Goal: Task Accomplishment & Management: Complete application form

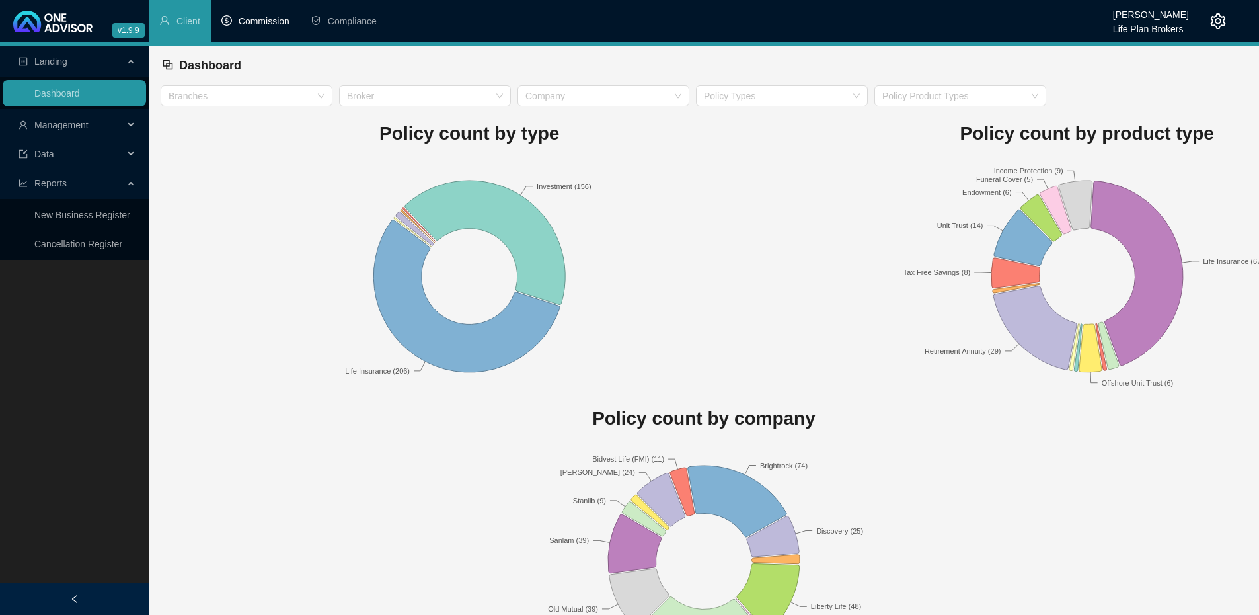
click at [262, 19] on span "Commission" at bounding box center [264, 21] width 51 height 11
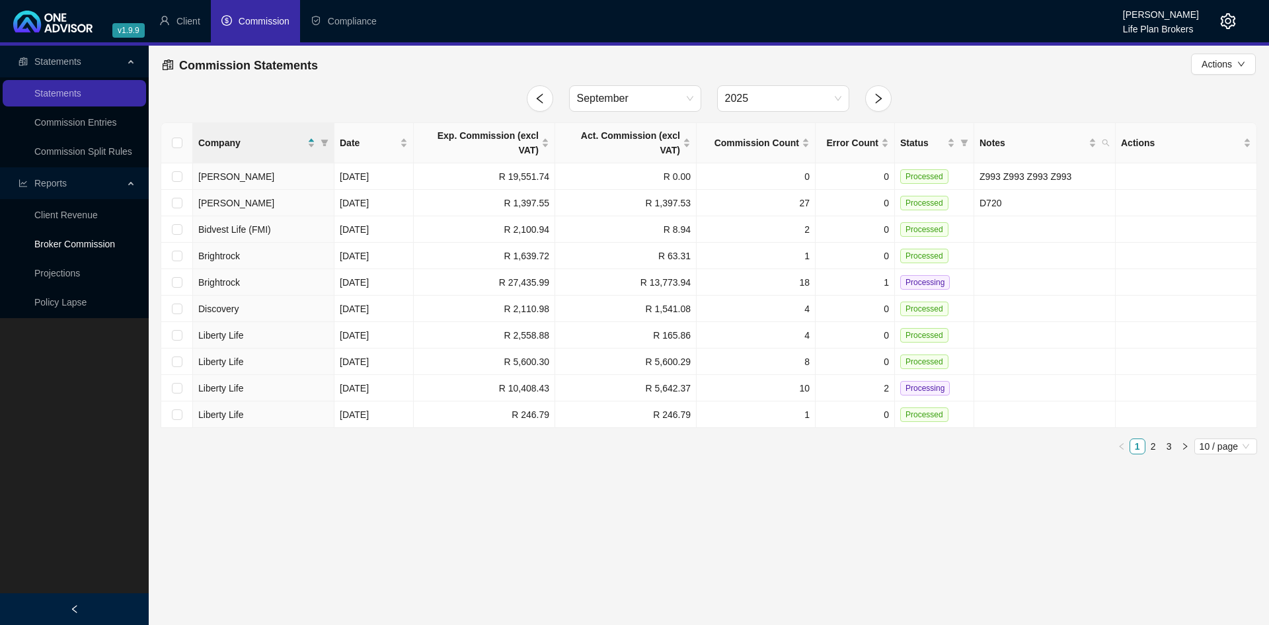
click at [104, 245] on link "Broker Commission" at bounding box center [74, 244] width 81 height 11
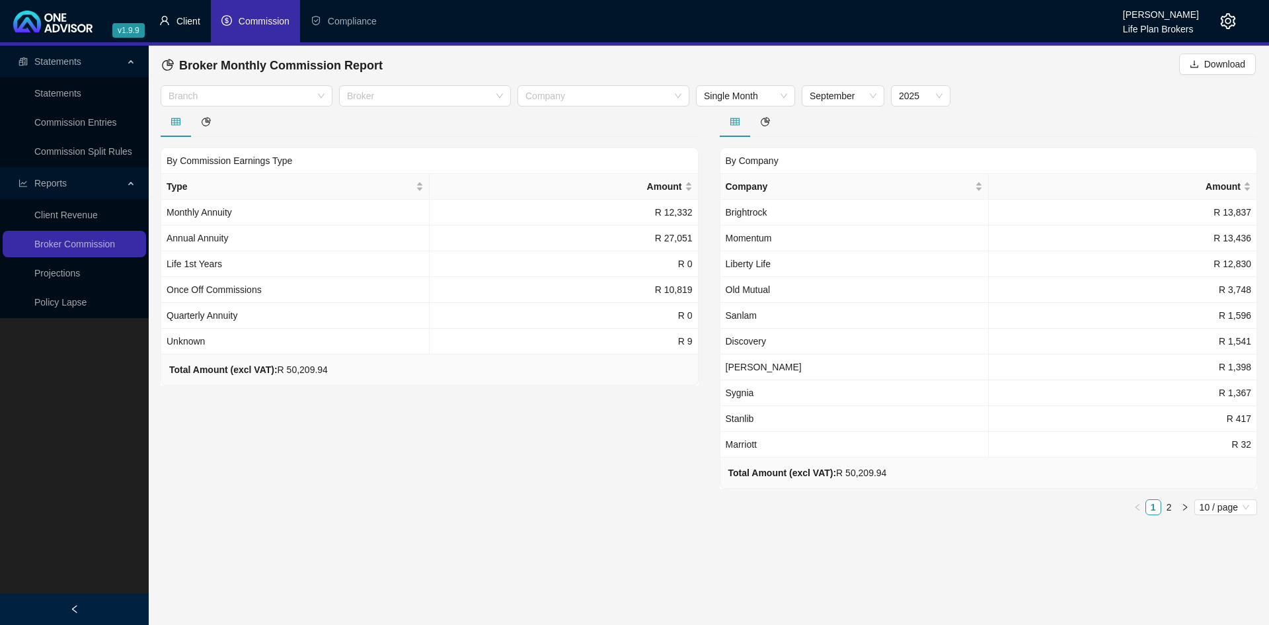
click at [180, 25] on span "Client" at bounding box center [188, 21] width 24 height 11
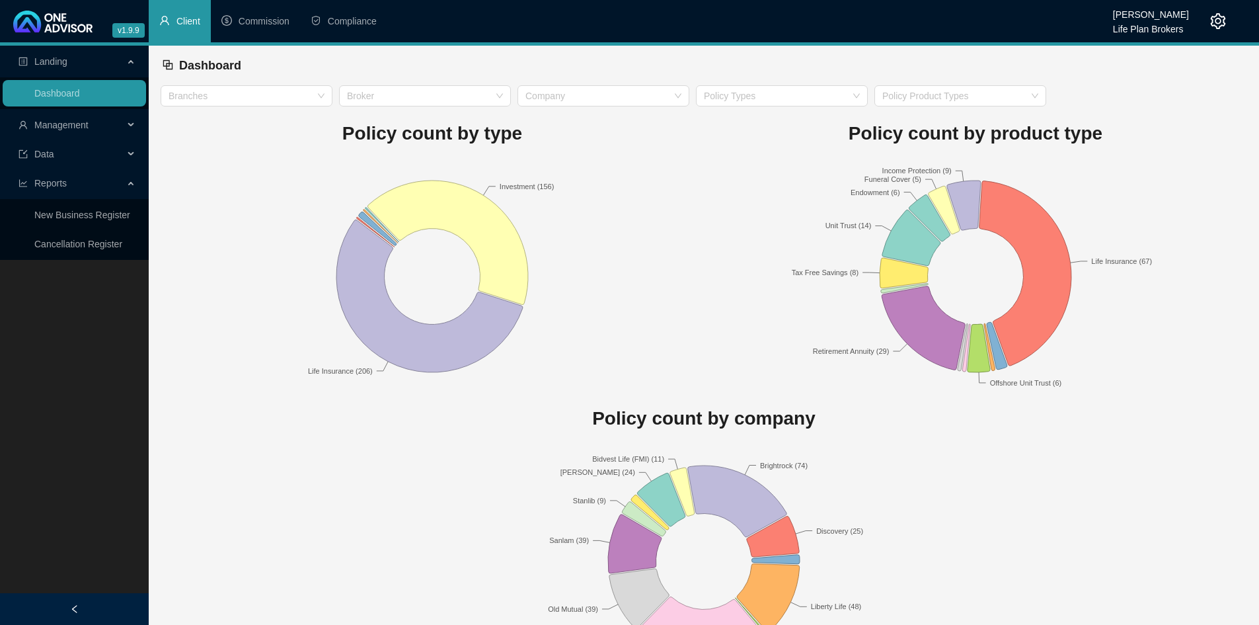
click at [131, 125] on icon at bounding box center [132, 125] width 7 height 0
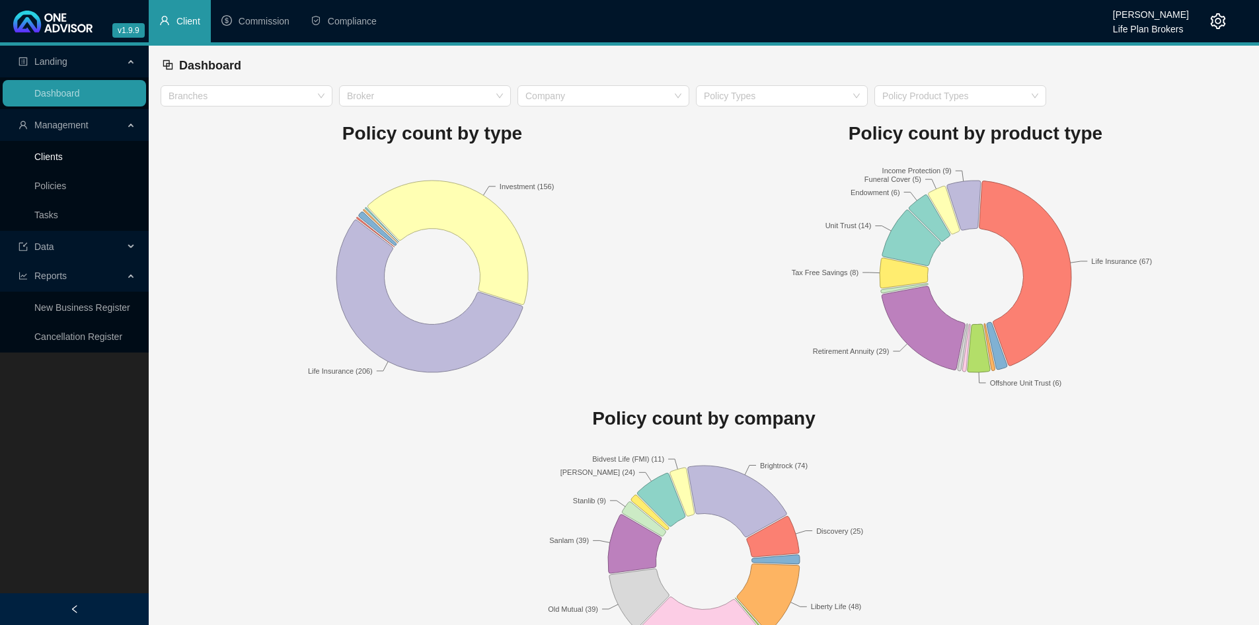
click at [60, 153] on link "Clients" at bounding box center [48, 156] width 28 height 11
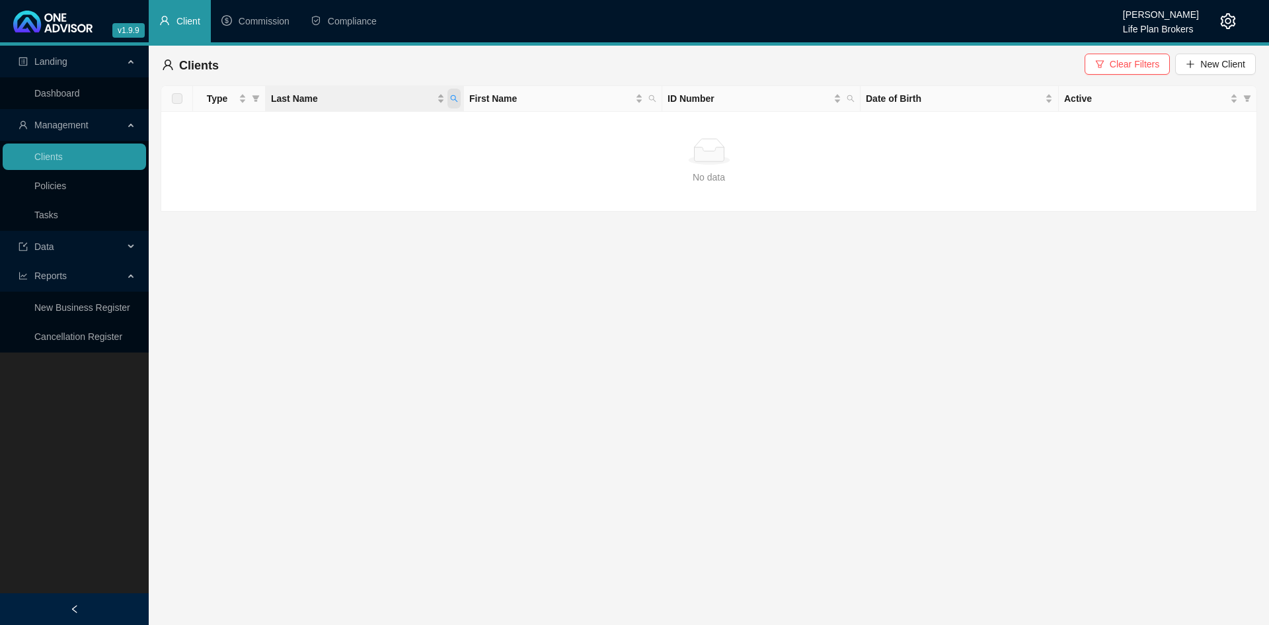
click at [454, 102] on span "Last Name" at bounding box center [454, 99] width 13 height 20
type input "redinger"
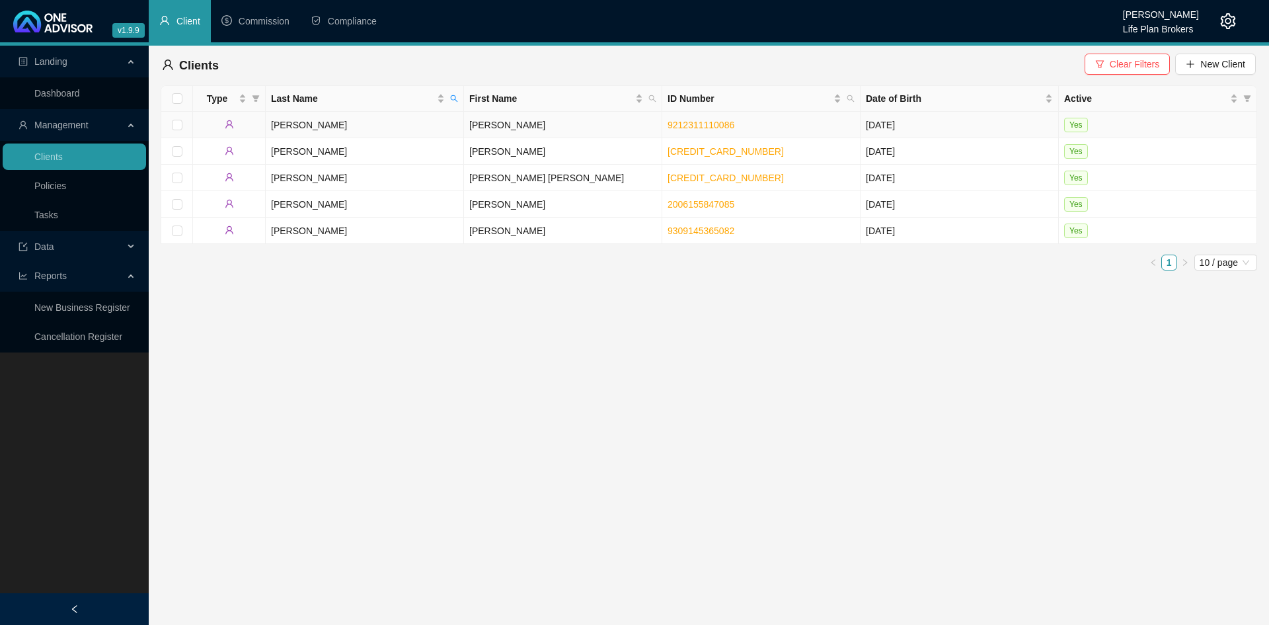
click at [411, 126] on td "Redinger" at bounding box center [365, 125] width 198 height 26
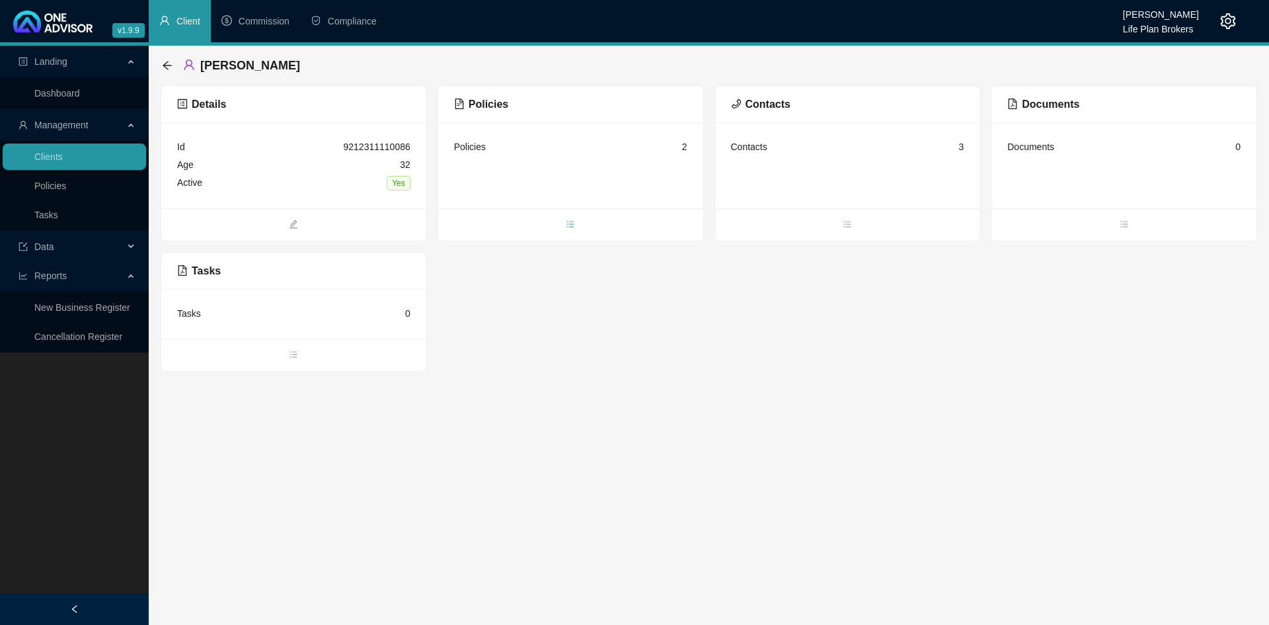
click at [568, 223] on icon "bars" at bounding box center [570, 223] width 9 height 9
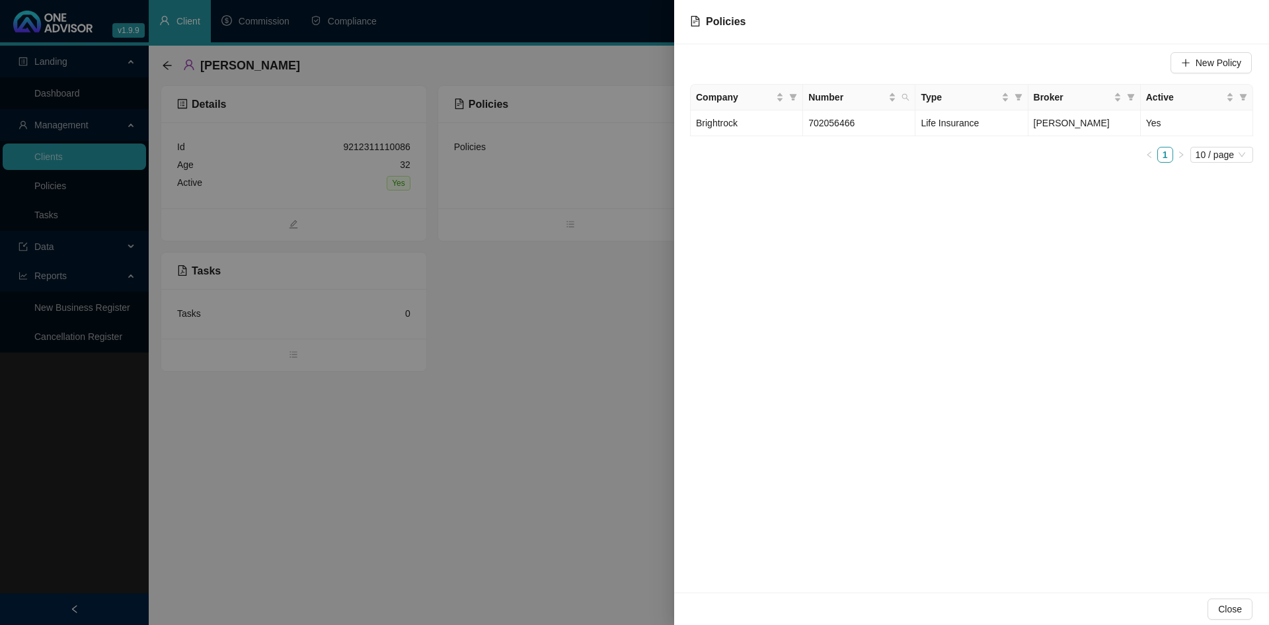
click at [592, 392] on div at bounding box center [634, 312] width 1269 height 625
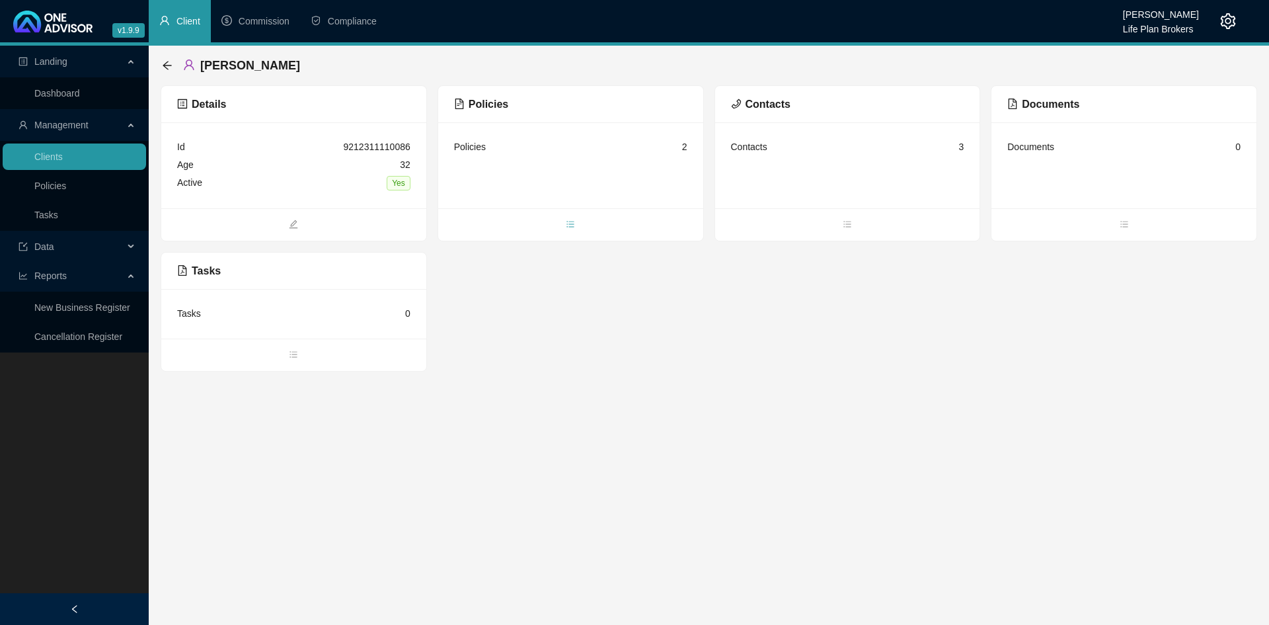
click at [572, 228] on span "bars" at bounding box center [570, 225] width 265 height 15
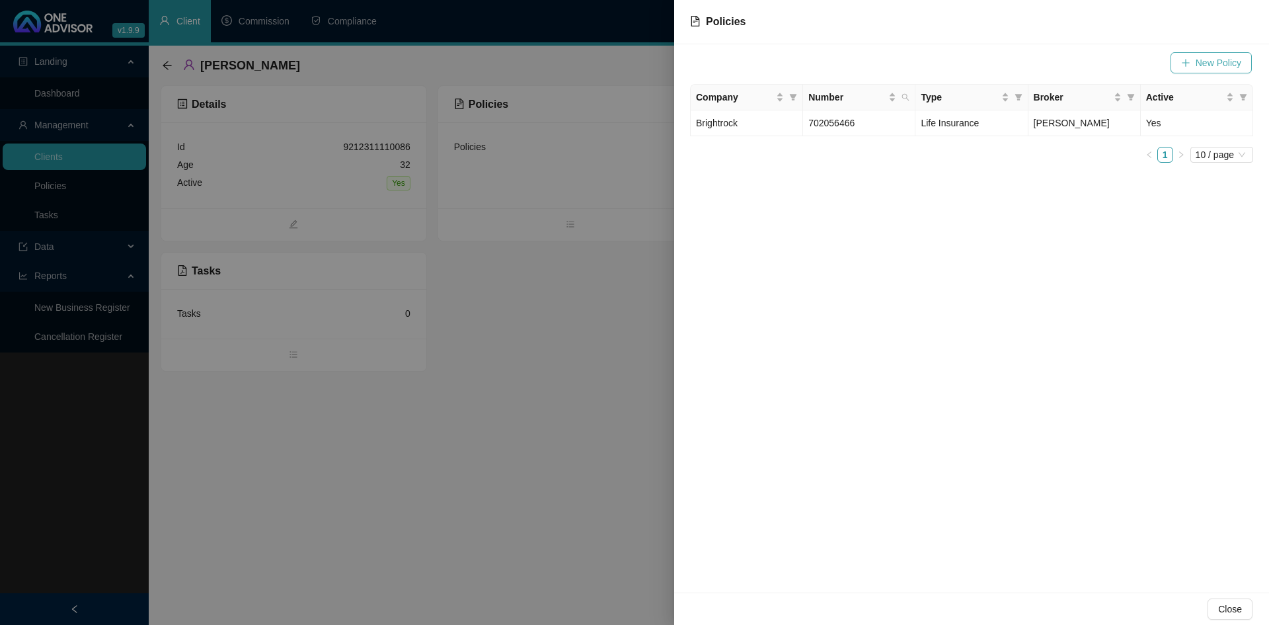
click at [1202, 65] on span "New Policy" at bounding box center [1219, 63] width 46 height 15
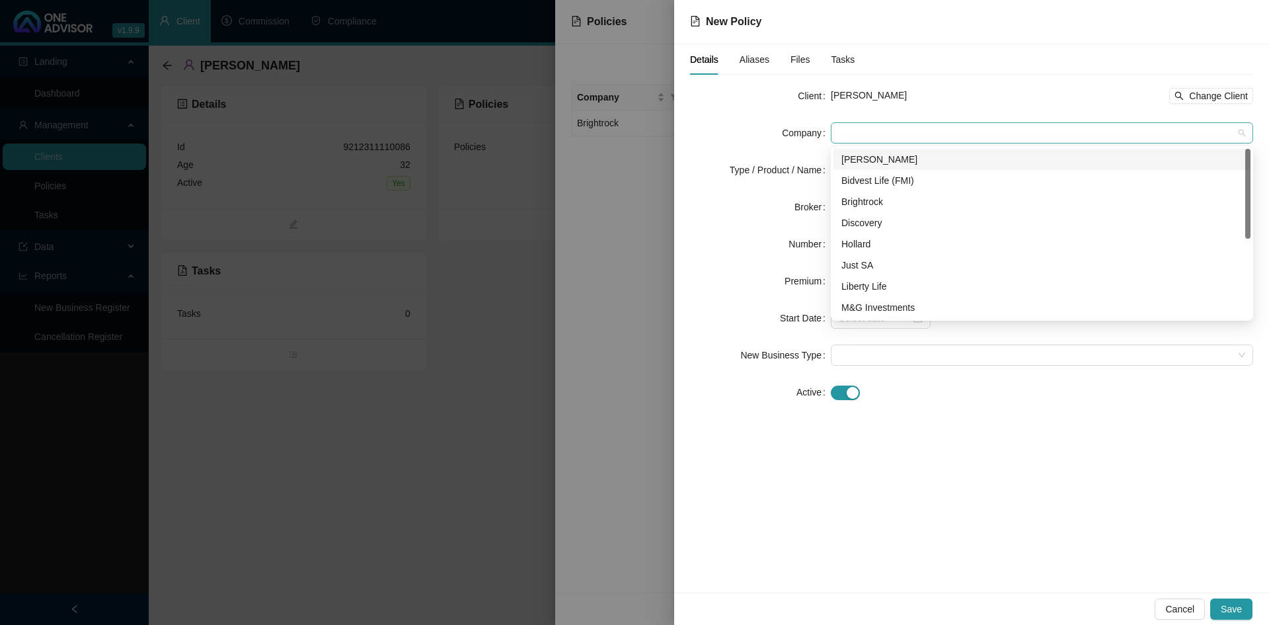
click at [849, 140] on span at bounding box center [1042, 133] width 407 height 20
click at [851, 204] on div "Brightrock" at bounding box center [1042, 201] width 401 height 15
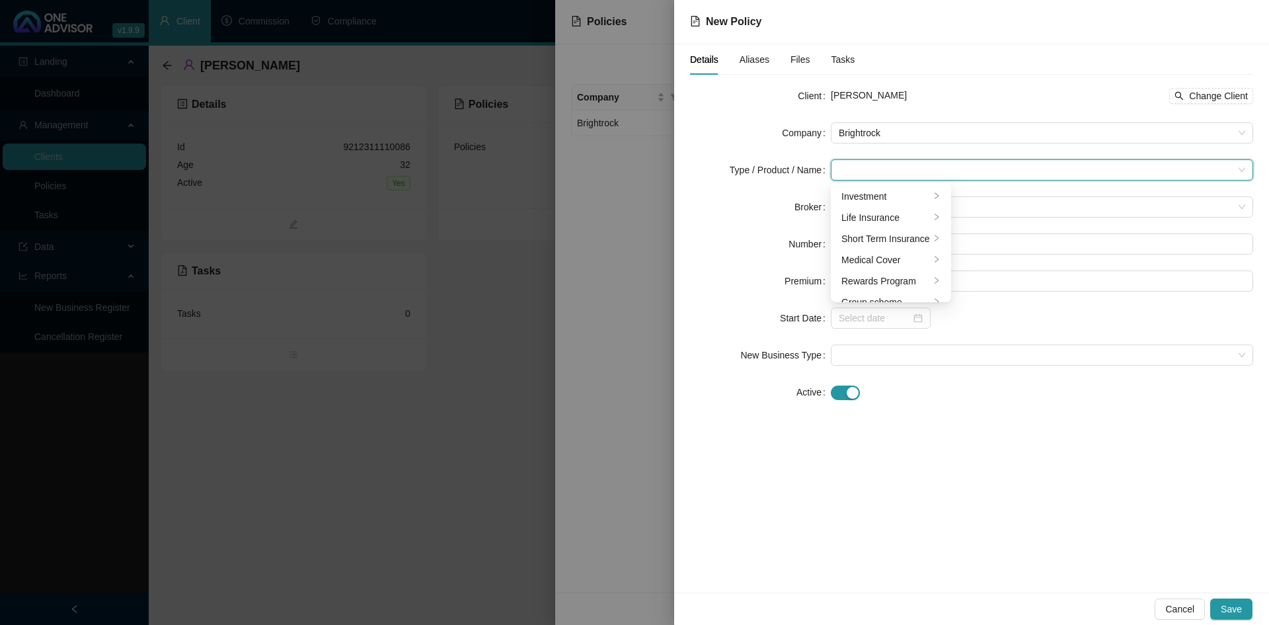
click at [845, 169] on input "search" at bounding box center [1036, 170] width 395 height 20
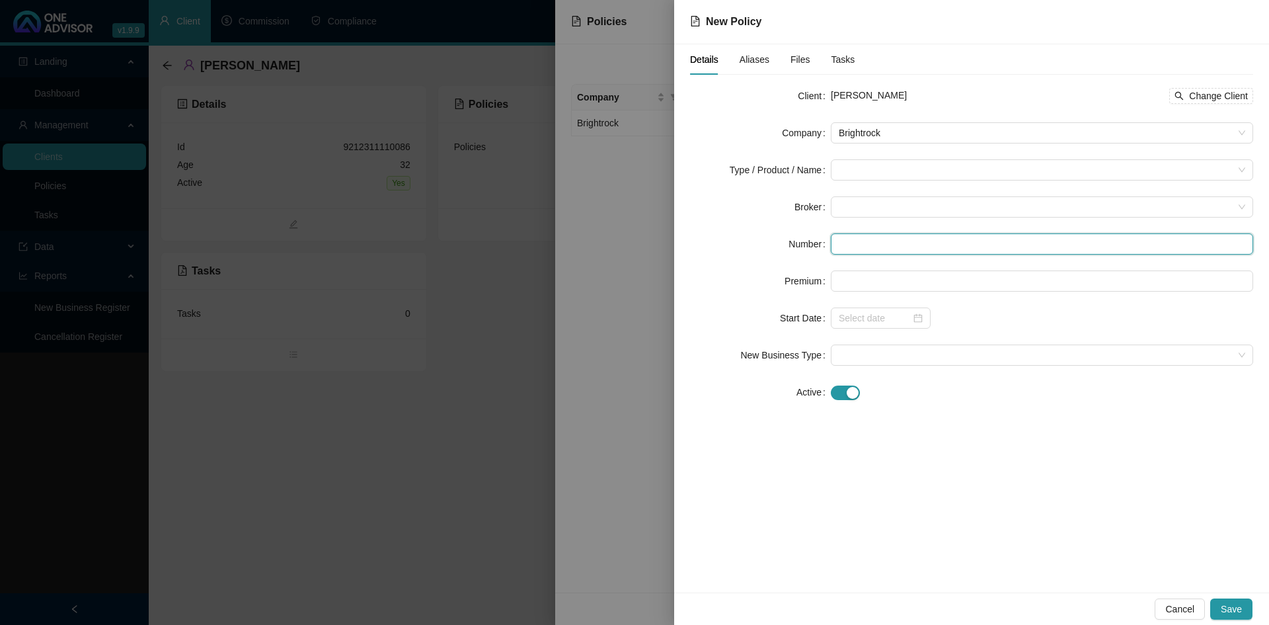
paste input "702533480"
type input "702533480"
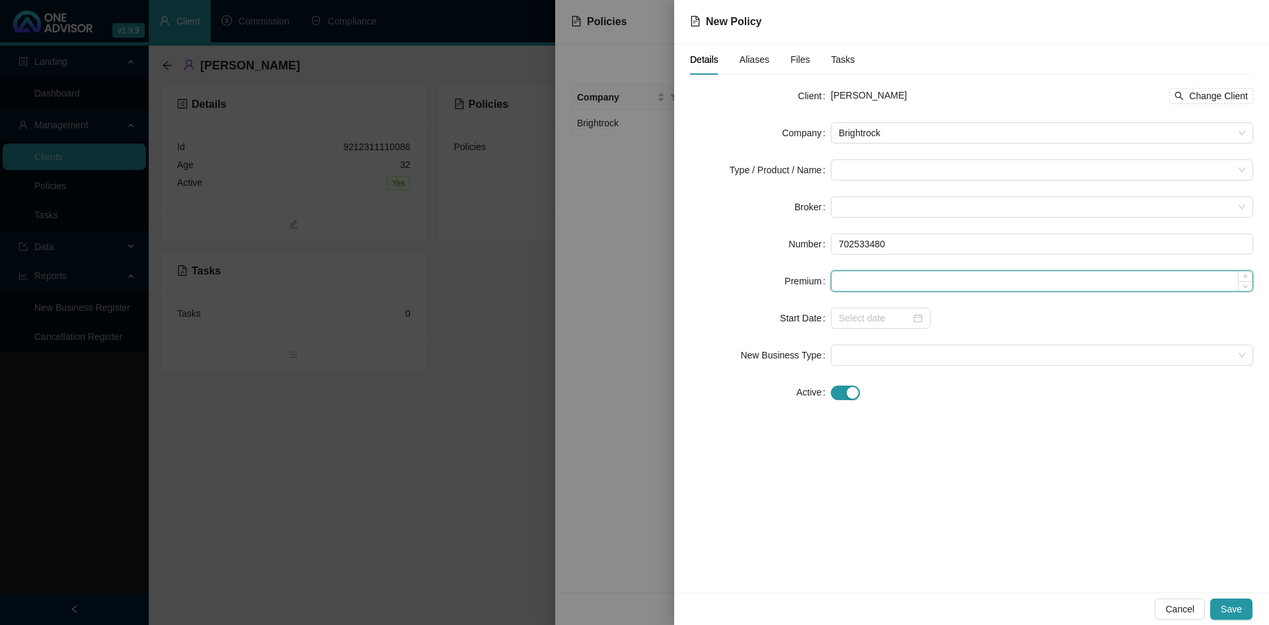
click at [862, 278] on input at bounding box center [1042, 281] width 421 height 20
click at [838, 198] on div at bounding box center [1042, 206] width 422 height 21
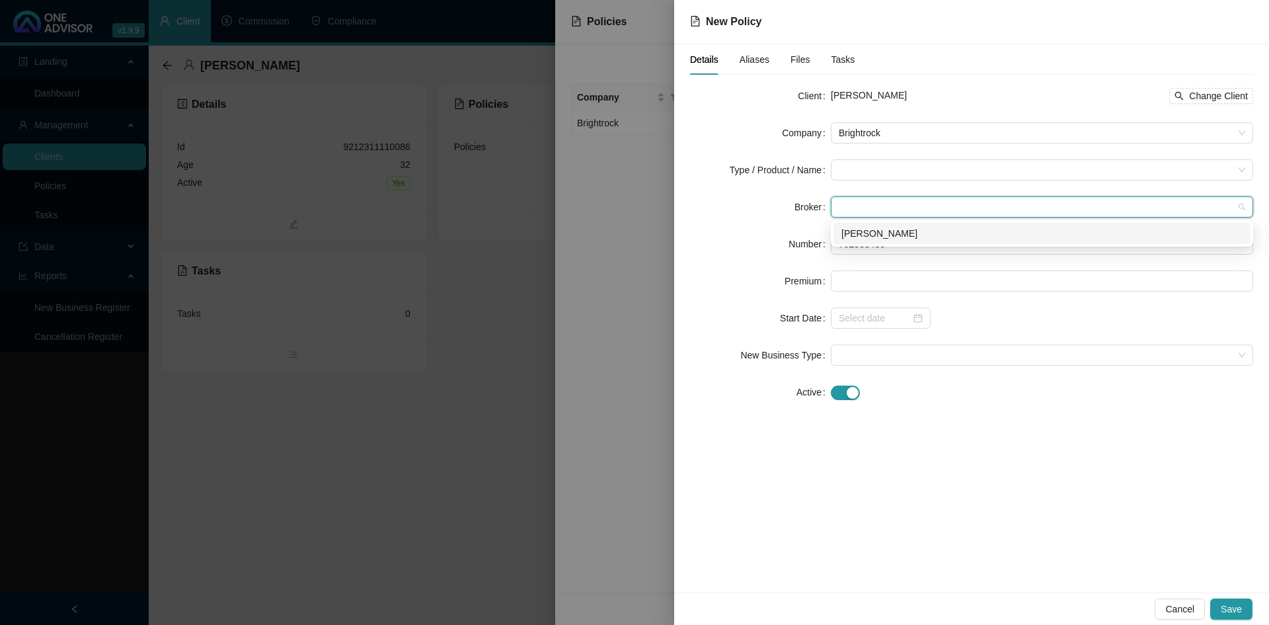
click at [853, 238] on div "[PERSON_NAME]" at bounding box center [1042, 233] width 401 height 15
click at [849, 169] on input "search" at bounding box center [1036, 170] width 395 height 20
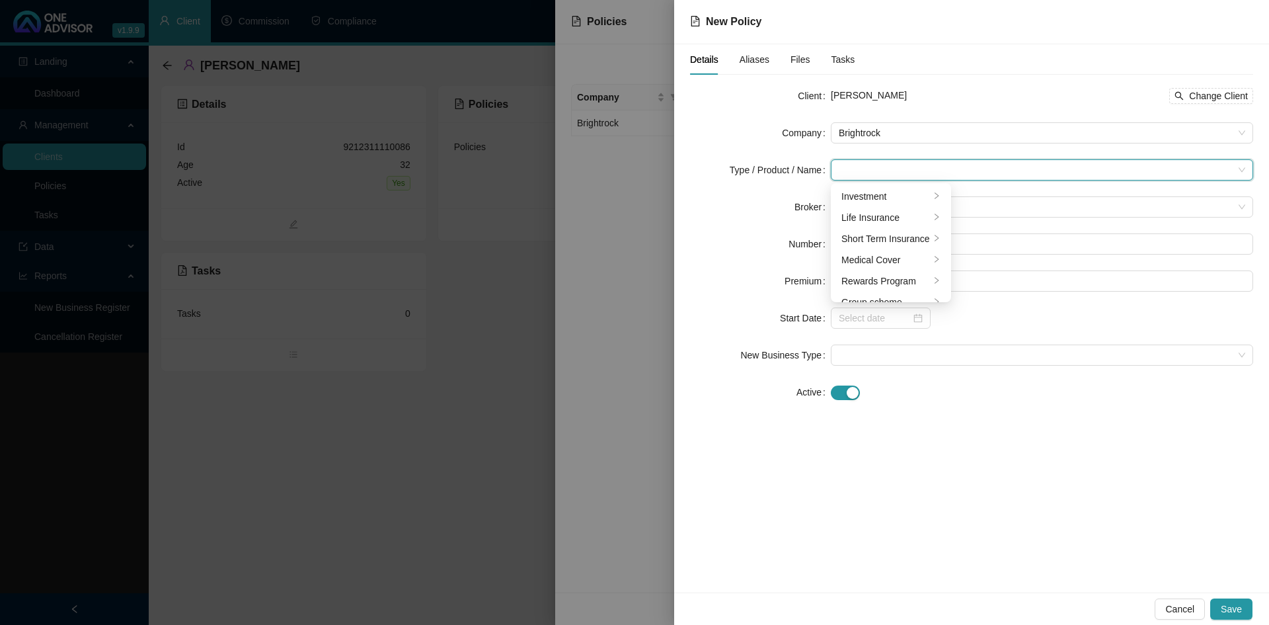
click at [906, 337] on form "Client Kira Sascha Redinger Change Client Company Brightrock Type / Product / N…" at bounding box center [971, 243] width 563 height 317
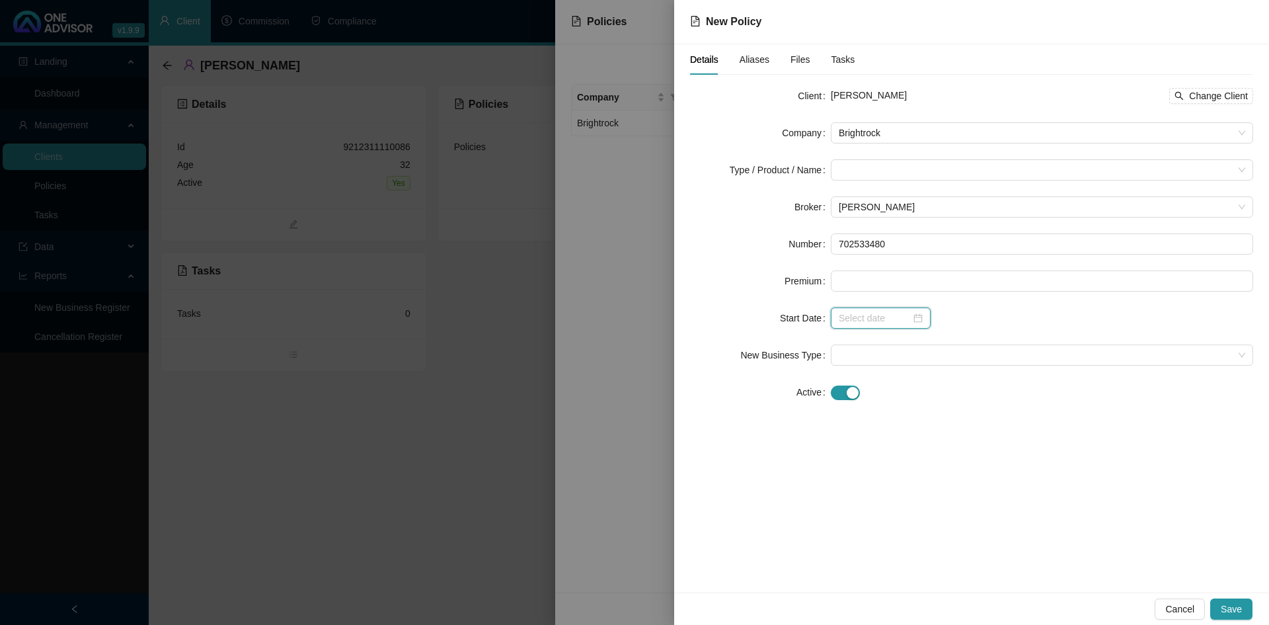
click at [901, 322] on input at bounding box center [875, 318] width 72 height 15
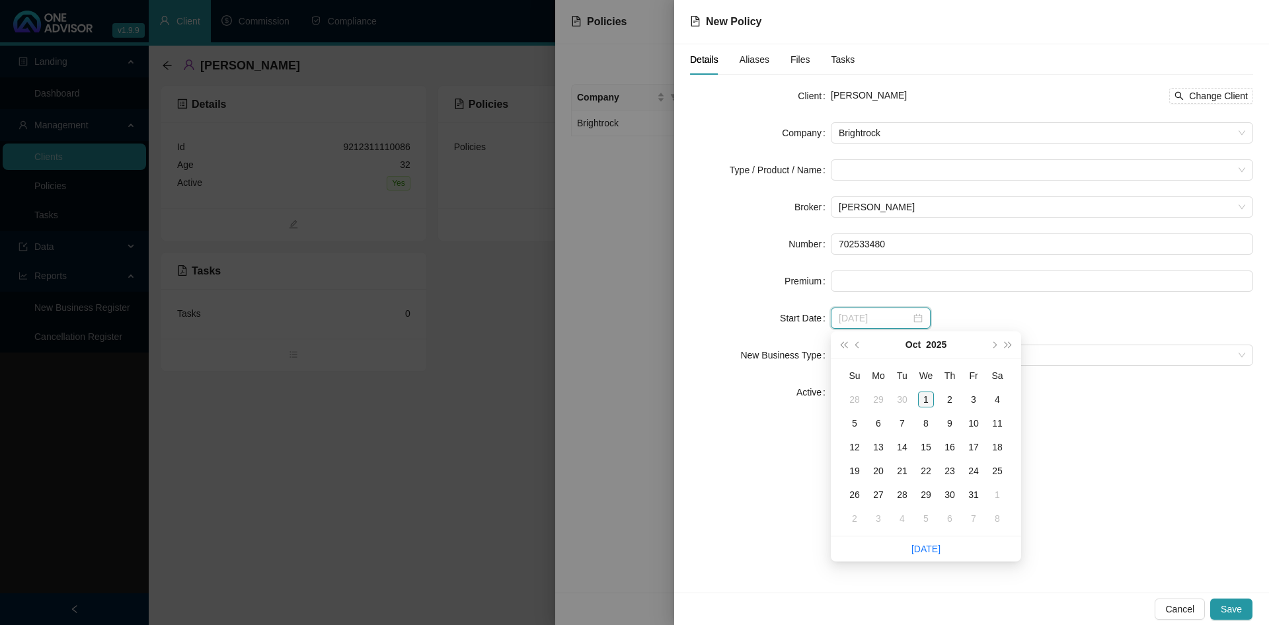
type input "2025-10-01"
click at [921, 397] on div "1" at bounding box center [926, 399] width 16 height 16
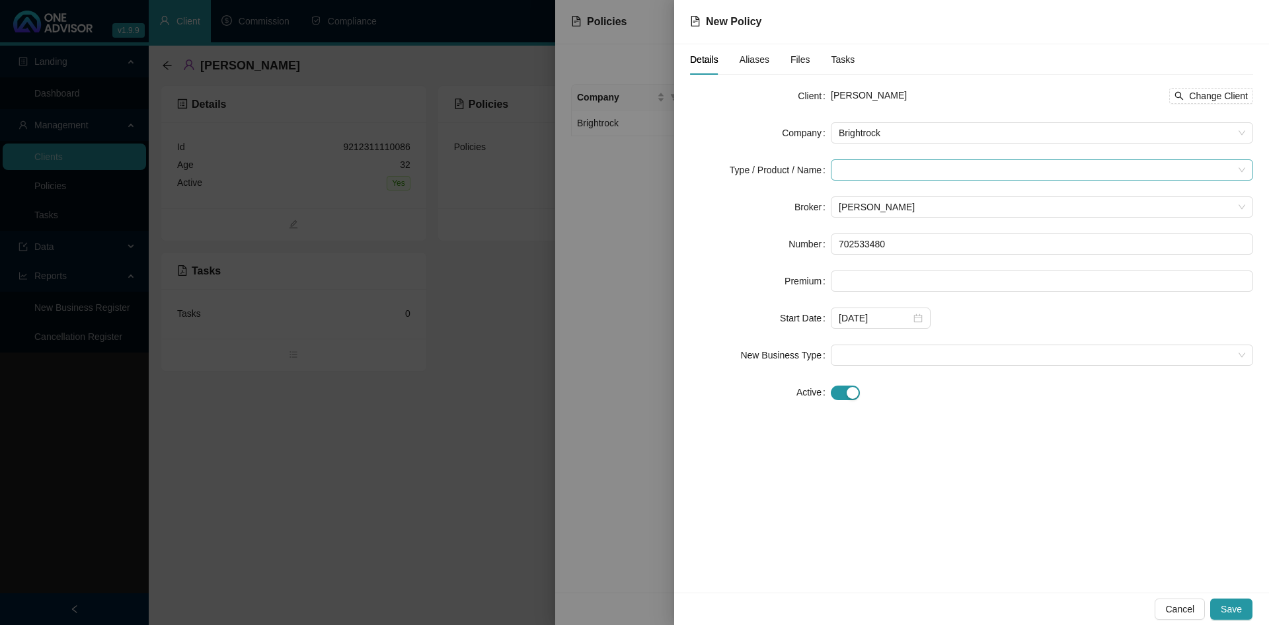
click at [847, 169] on input "search" at bounding box center [1036, 170] width 395 height 20
click at [937, 218] on icon "right" at bounding box center [937, 217] width 8 height 8
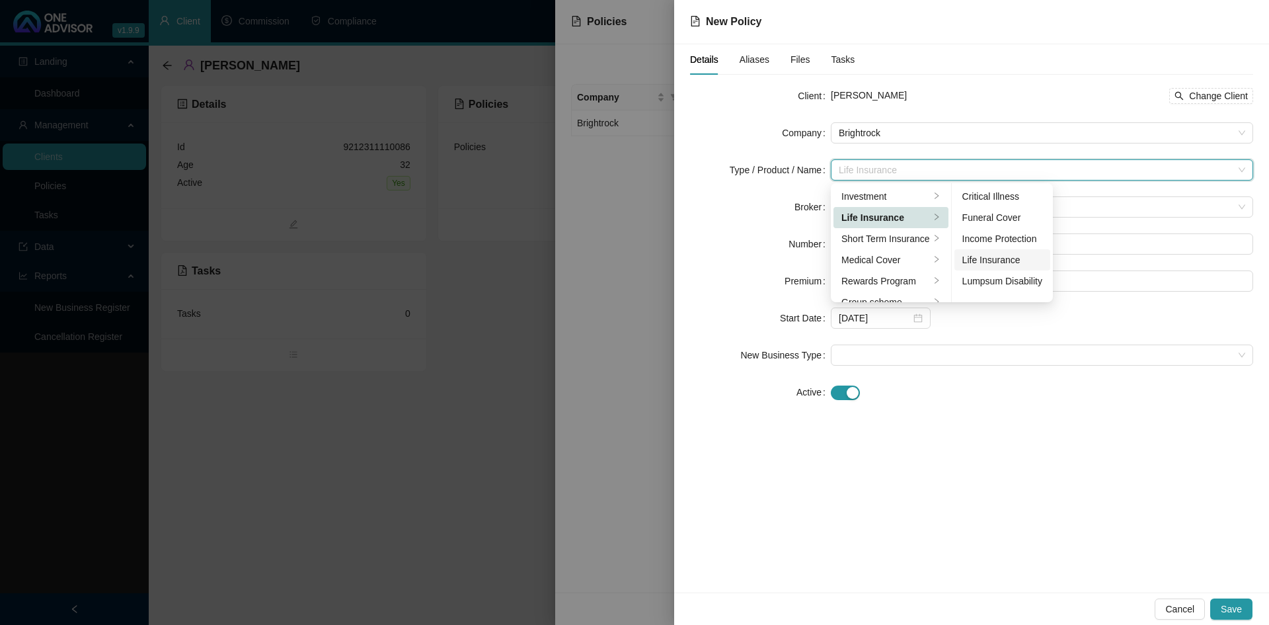
click at [993, 265] on div "Life Insurance" at bounding box center [1002, 260] width 80 height 15
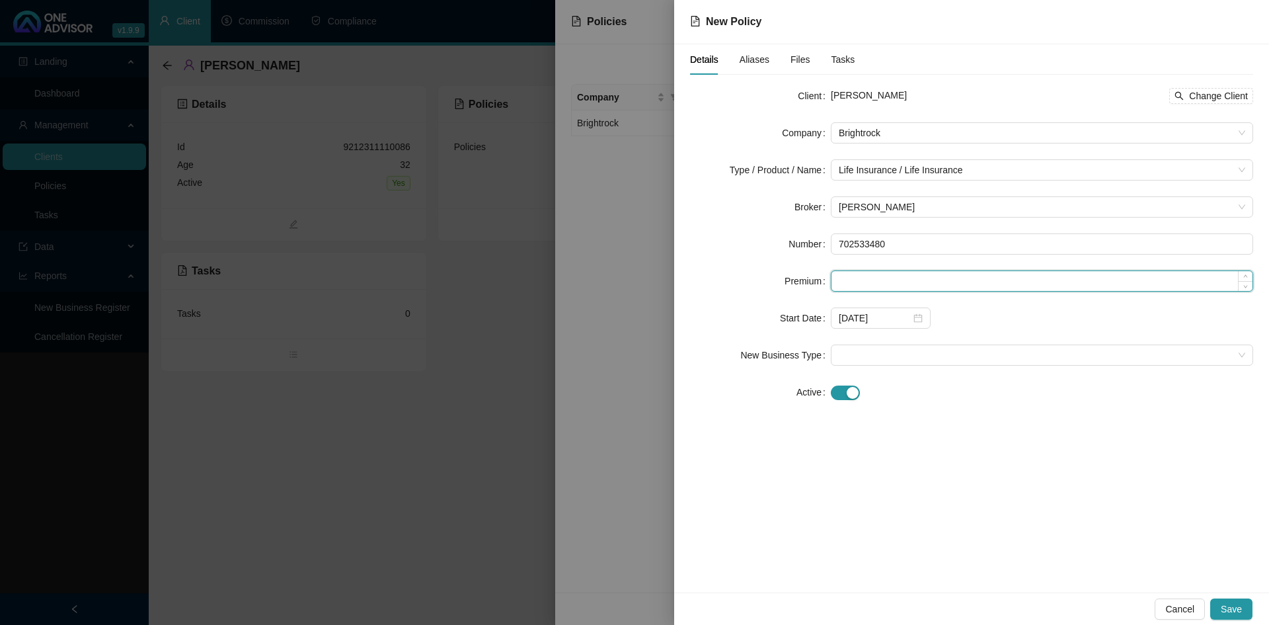
click at [878, 274] on input at bounding box center [1042, 281] width 421 height 20
click at [856, 281] on input at bounding box center [1042, 281] width 421 height 20
click at [863, 358] on span at bounding box center [1042, 355] width 407 height 20
type input "731.37"
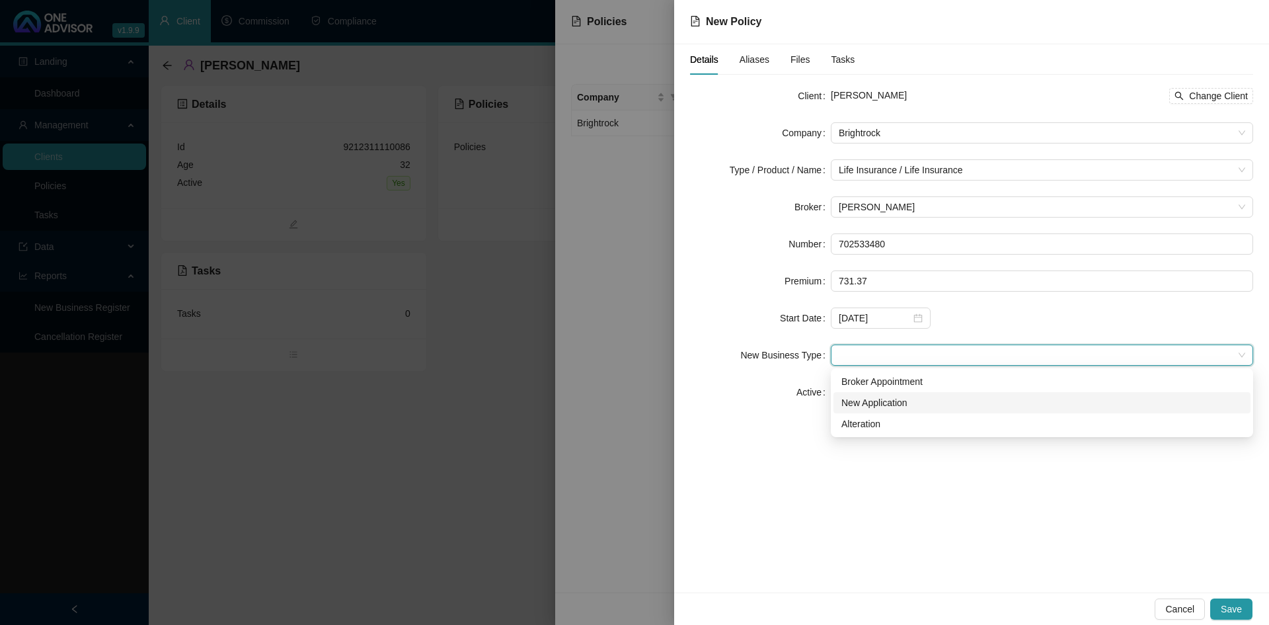
click at [869, 402] on div "New Application" at bounding box center [1042, 402] width 401 height 15
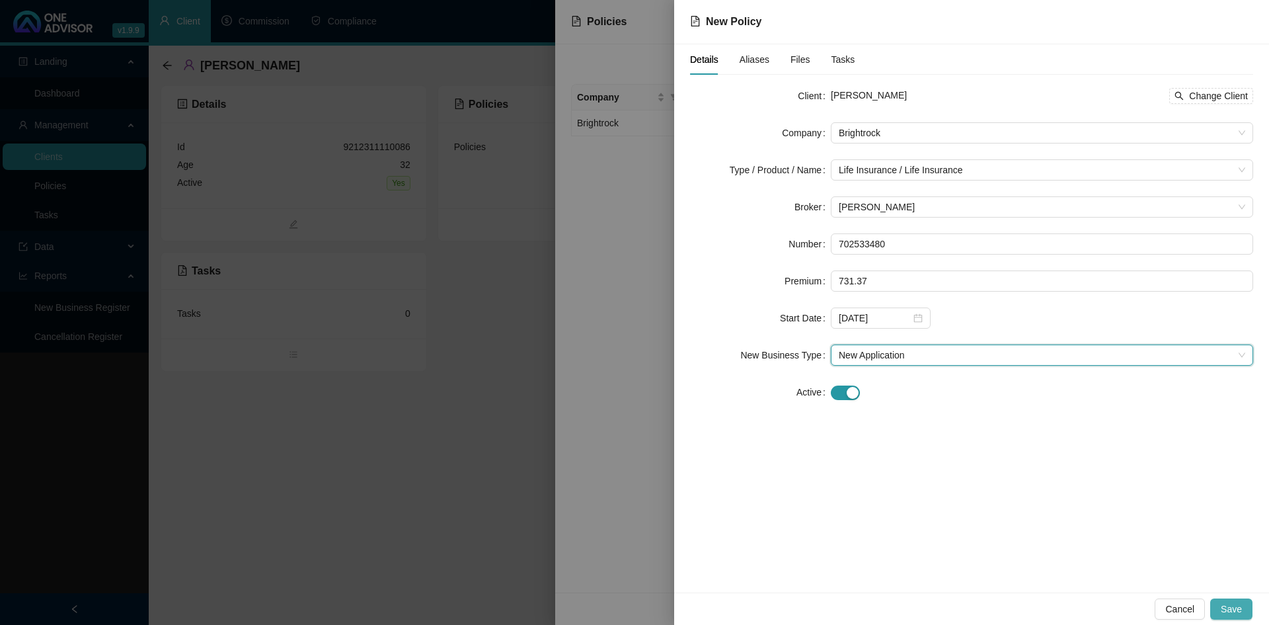
click at [1234, 607] on span "Save" at bounding box center [1231, 609] width 21 height 15
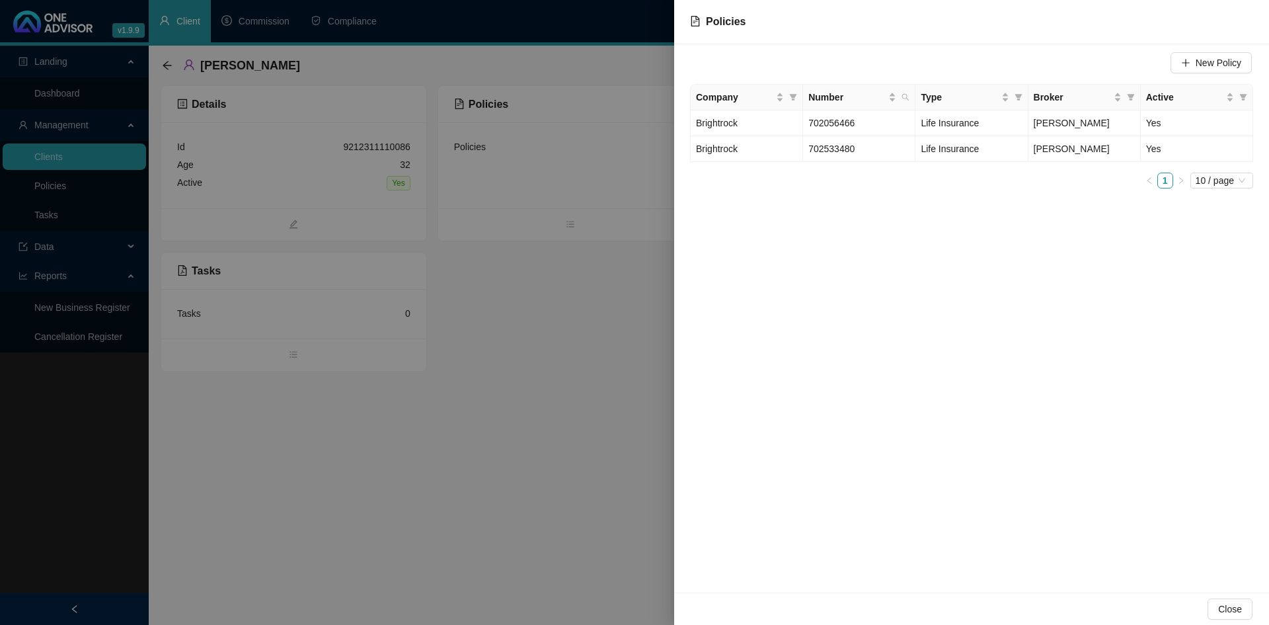
click at [609, 508] on div at bounding box center [634, 312] width 1269 height 625
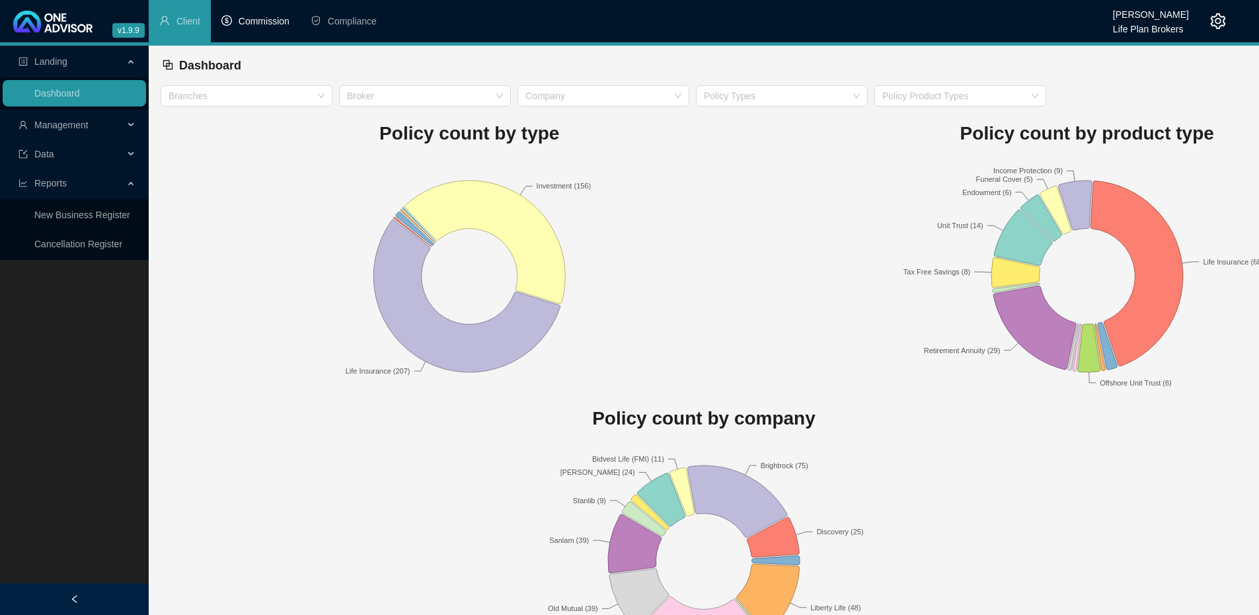
click at [260, 24] on span "Commission" at bounding box center [264, 21] width 51 height 11
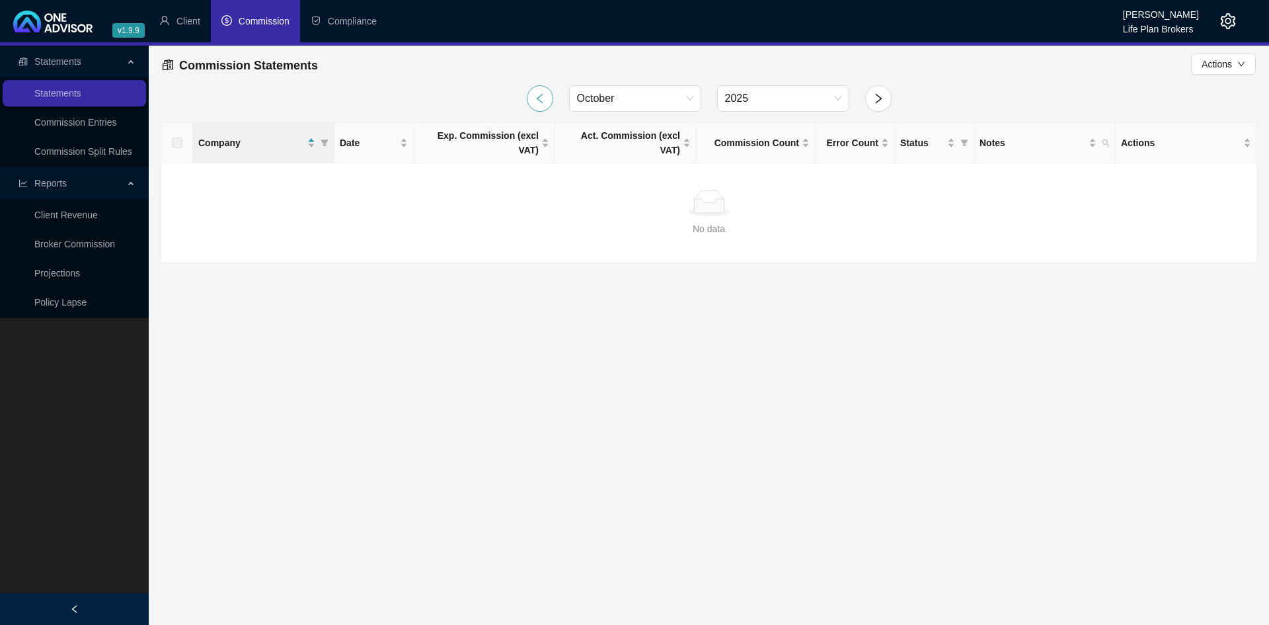
click at [547, 98] on button "button" at bounding box center [540, 98] width 26 height 26
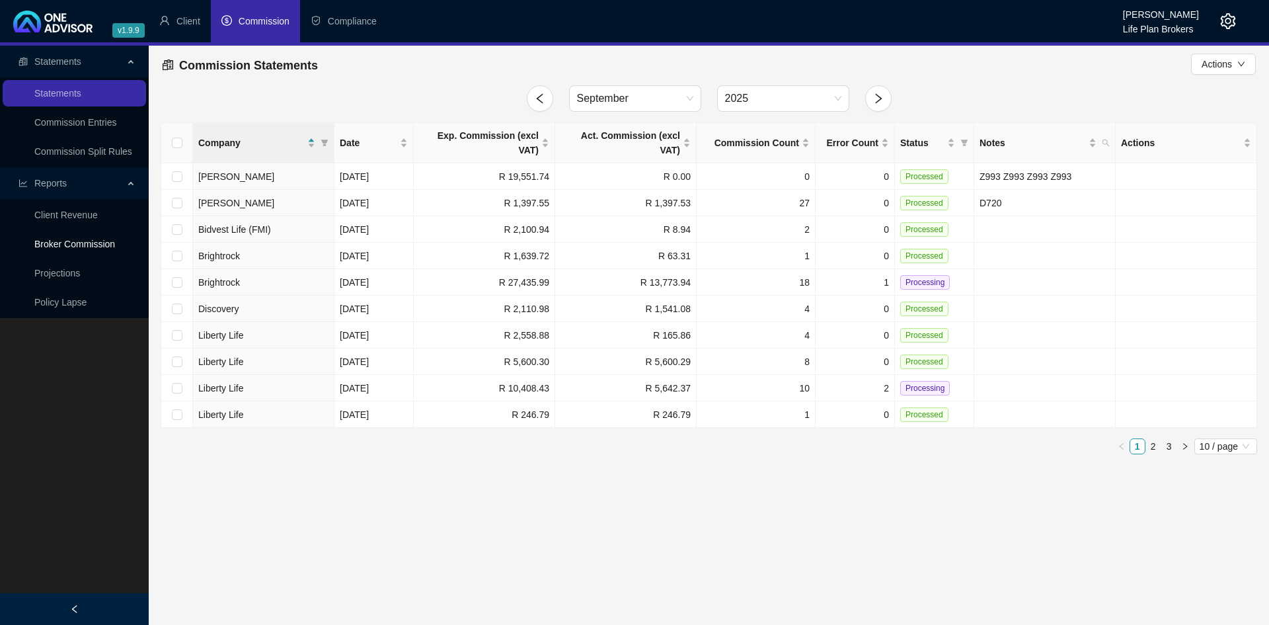
click at [78, 247] on link "Broker Commission" at bounding box center [74, 244] width 81 height 11
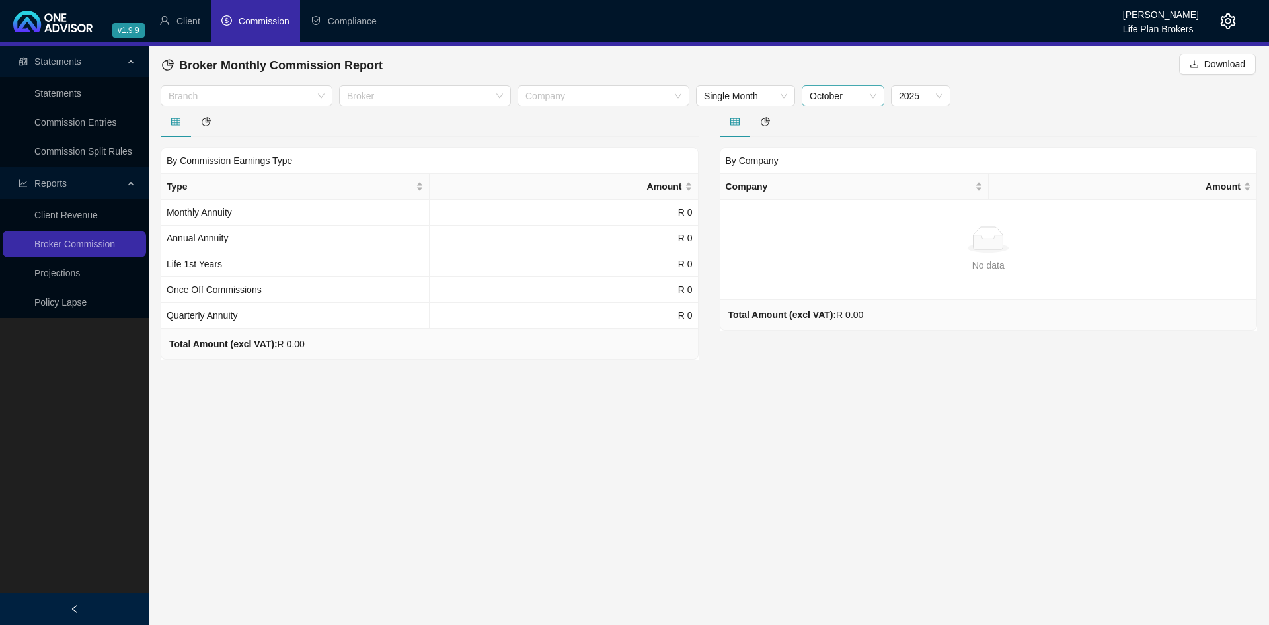
click at [877, 96] on div "October" at bounding box center [843, 95] width 83 height 21
click at [835, 248] on div "September" at bounding box center [842, 249] width 61 height 15
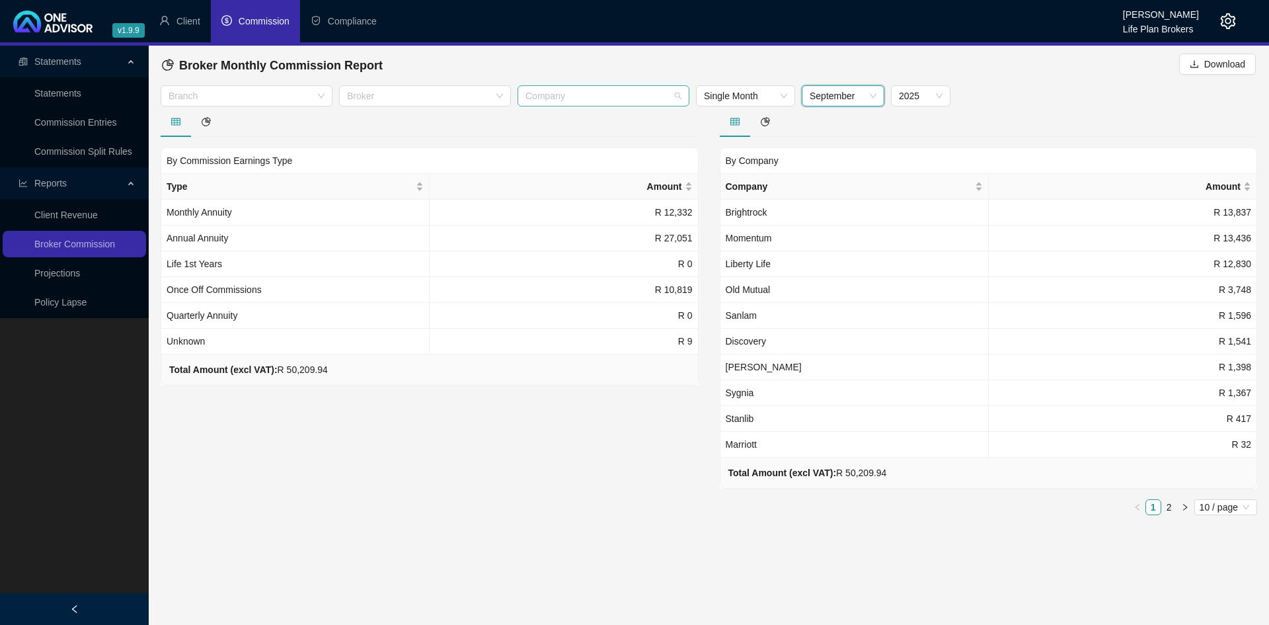
click at [619, 95] on div at bounding box center [596, 96] width 153 height 10
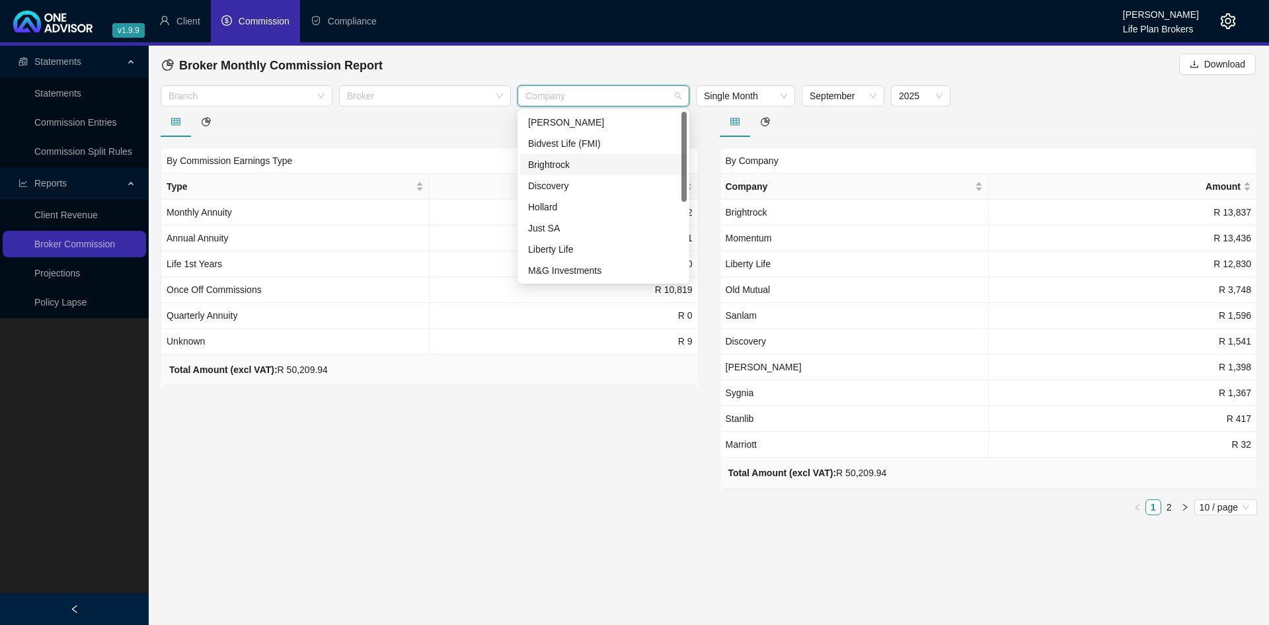
click at [551, 161] on div "Brightrock" at bounding box center [603, 164] width 151 height 15
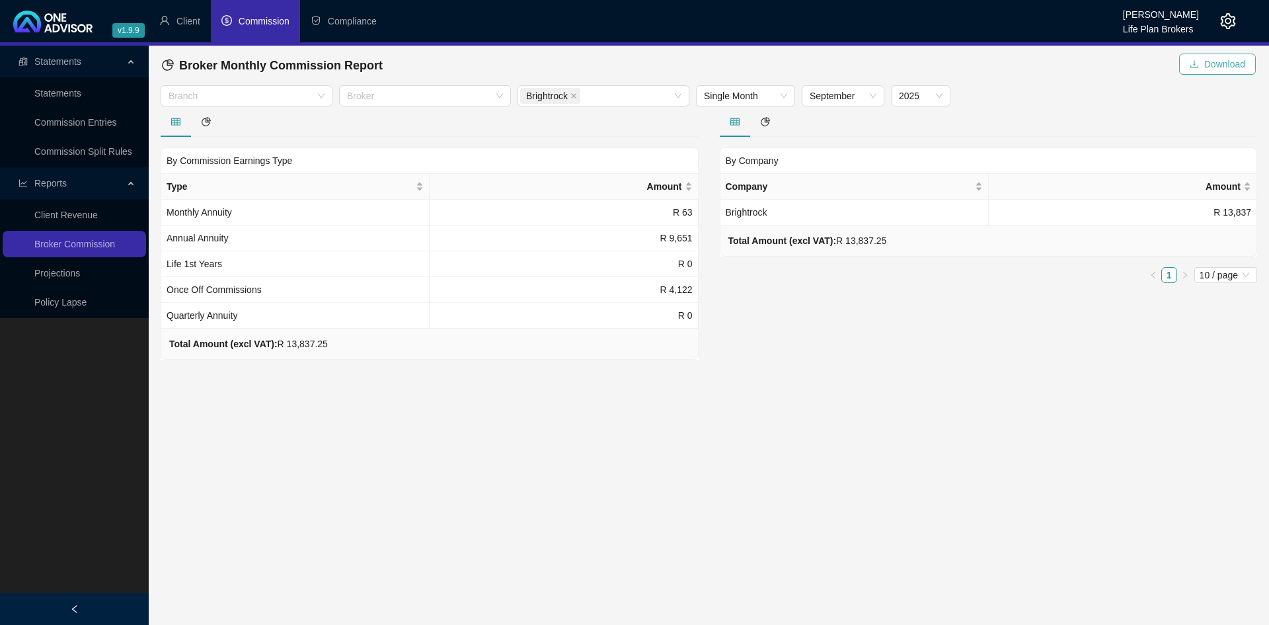
click at [1221, 67] on span "Download" at bounding box center [1224, 64] width 41 height 15
